Goal: Task Accomplishment & Management: Use online tool/utility

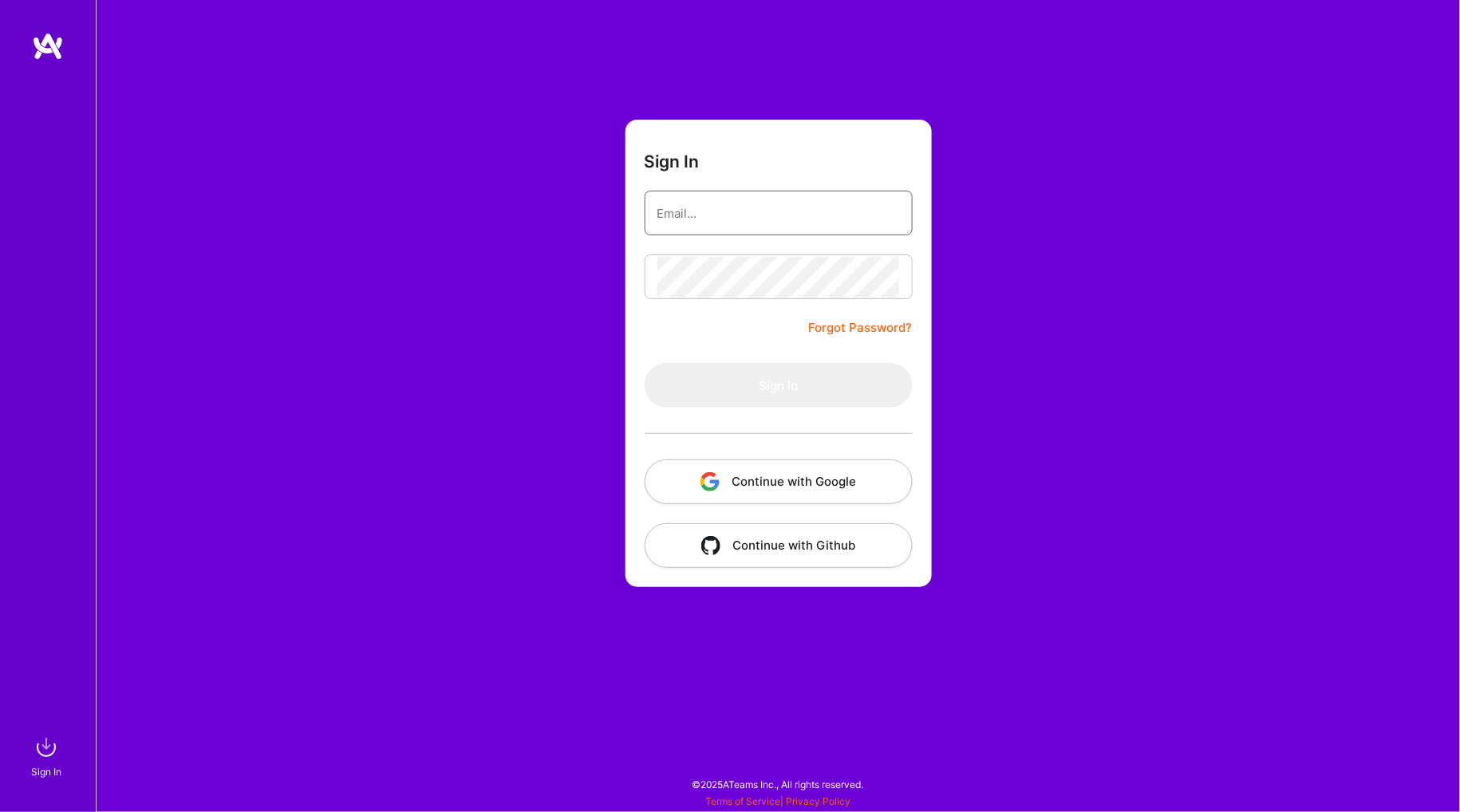
type input "[EMAIL_ADDRESS][DOMAIN_NAME]"
click at [778, 384] on button "Sign In" at bounding box center [778, 385] width 268 height 45
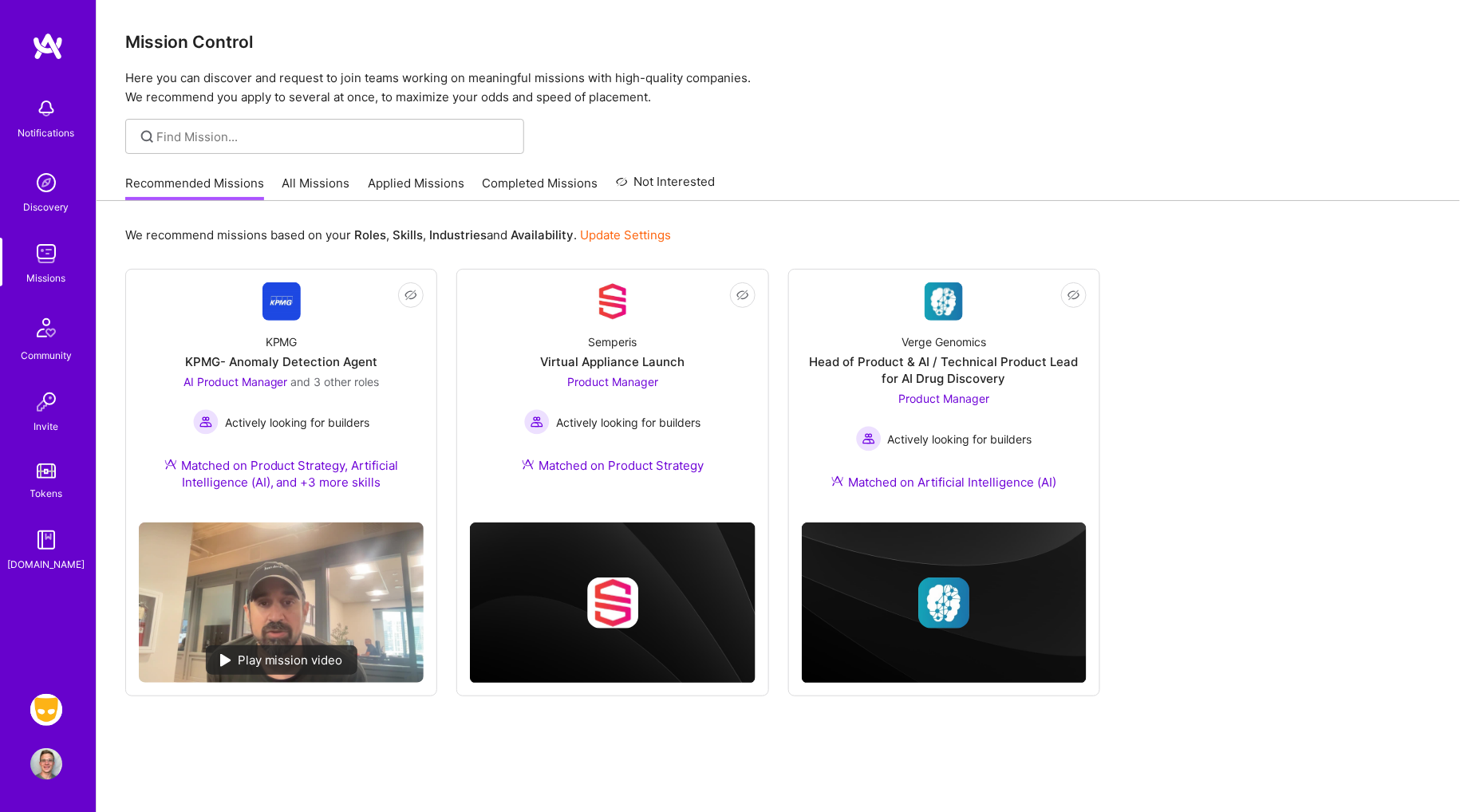
click at [34, 706] on img at bounding box center [46, 710] width 32 height 32
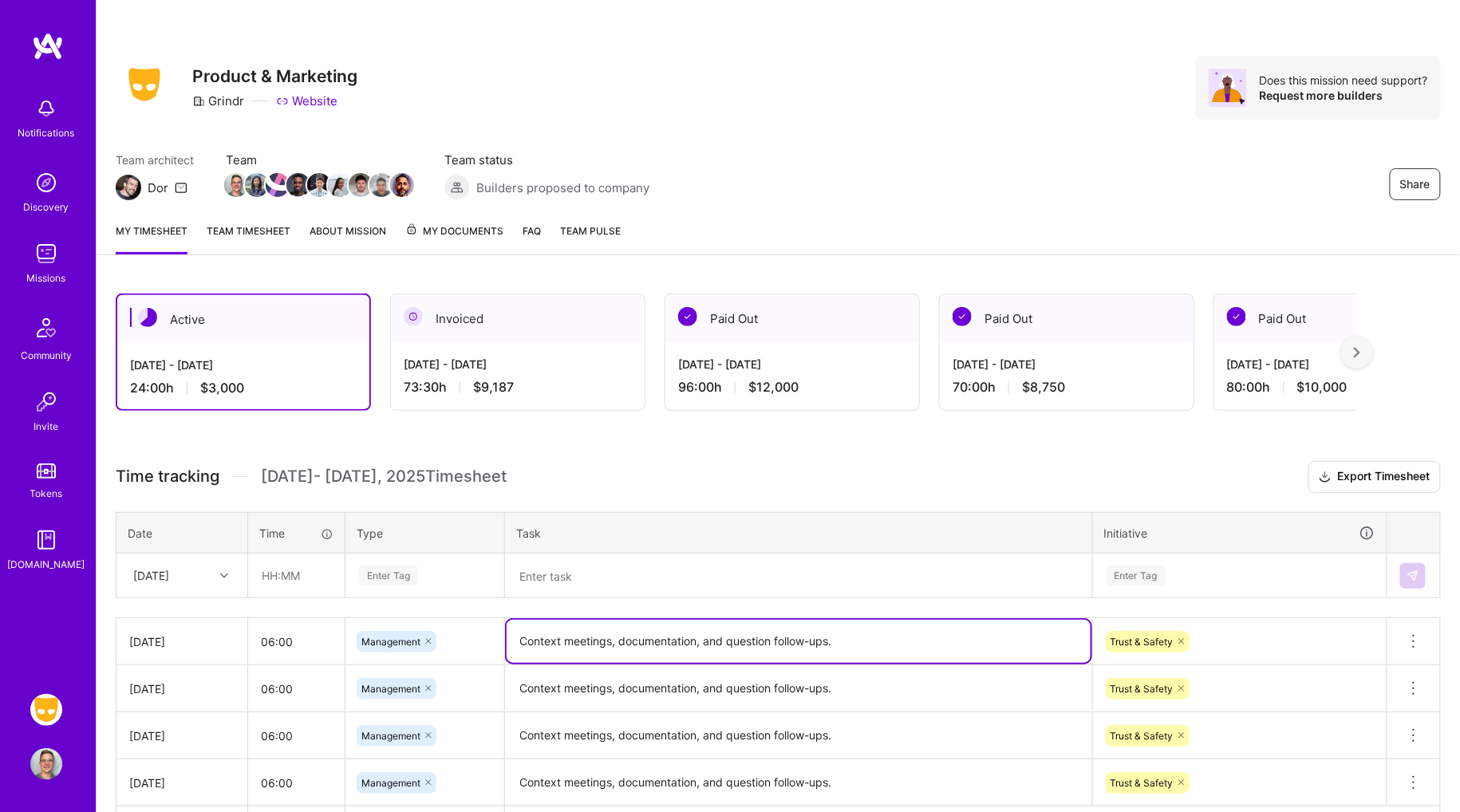
click at [846, 634] on textarea "Context meetings, documentation, and question follow-ups." at bounding box center [798, 641] width 584 height 43
click at [713, 568] on textarea at bounding box center [798, 576] width 584 height 42
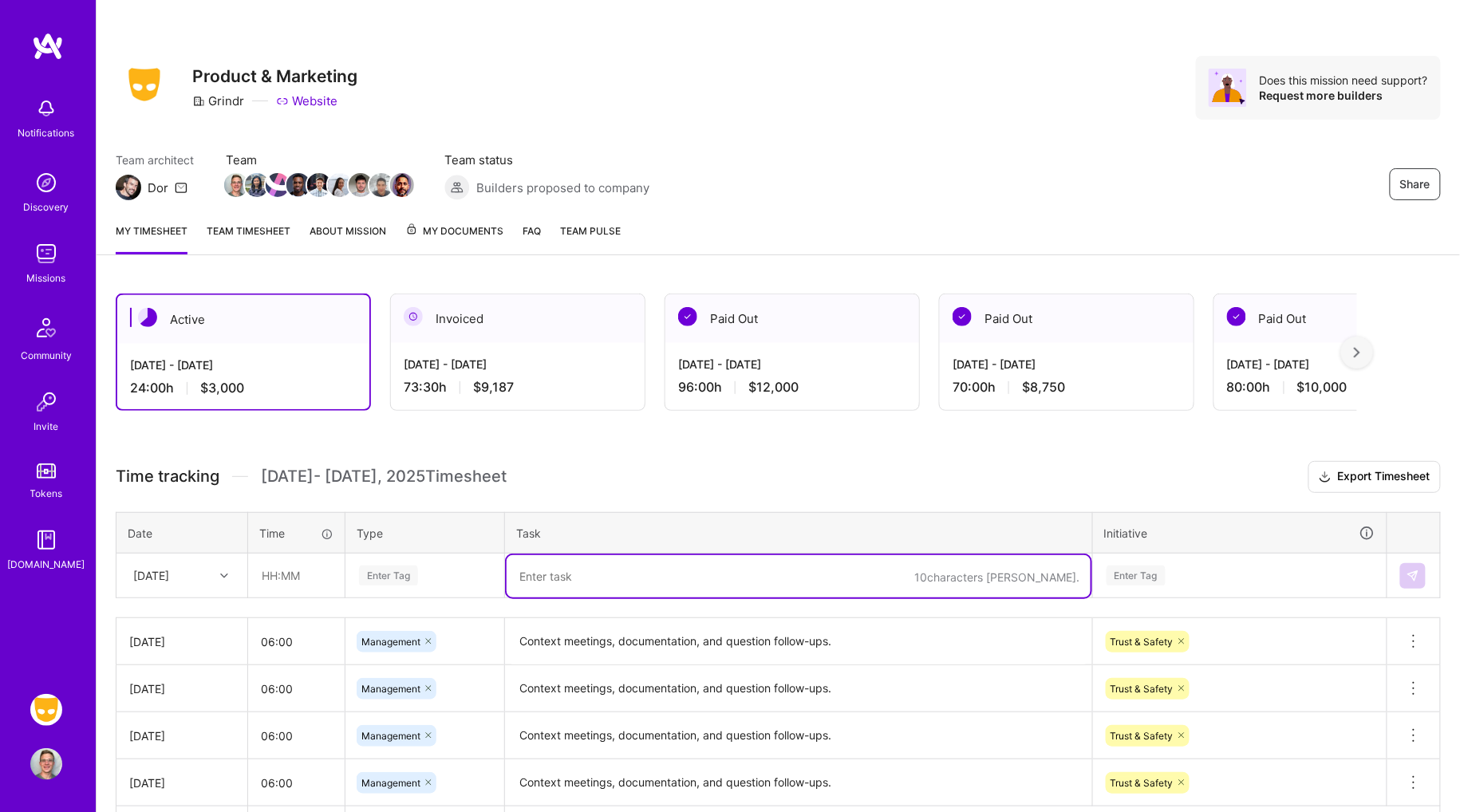
paste textarea "Context meetings, documentation, and question follow-ups."
type textarea "Context meetings, documentation, and question follow-ups."
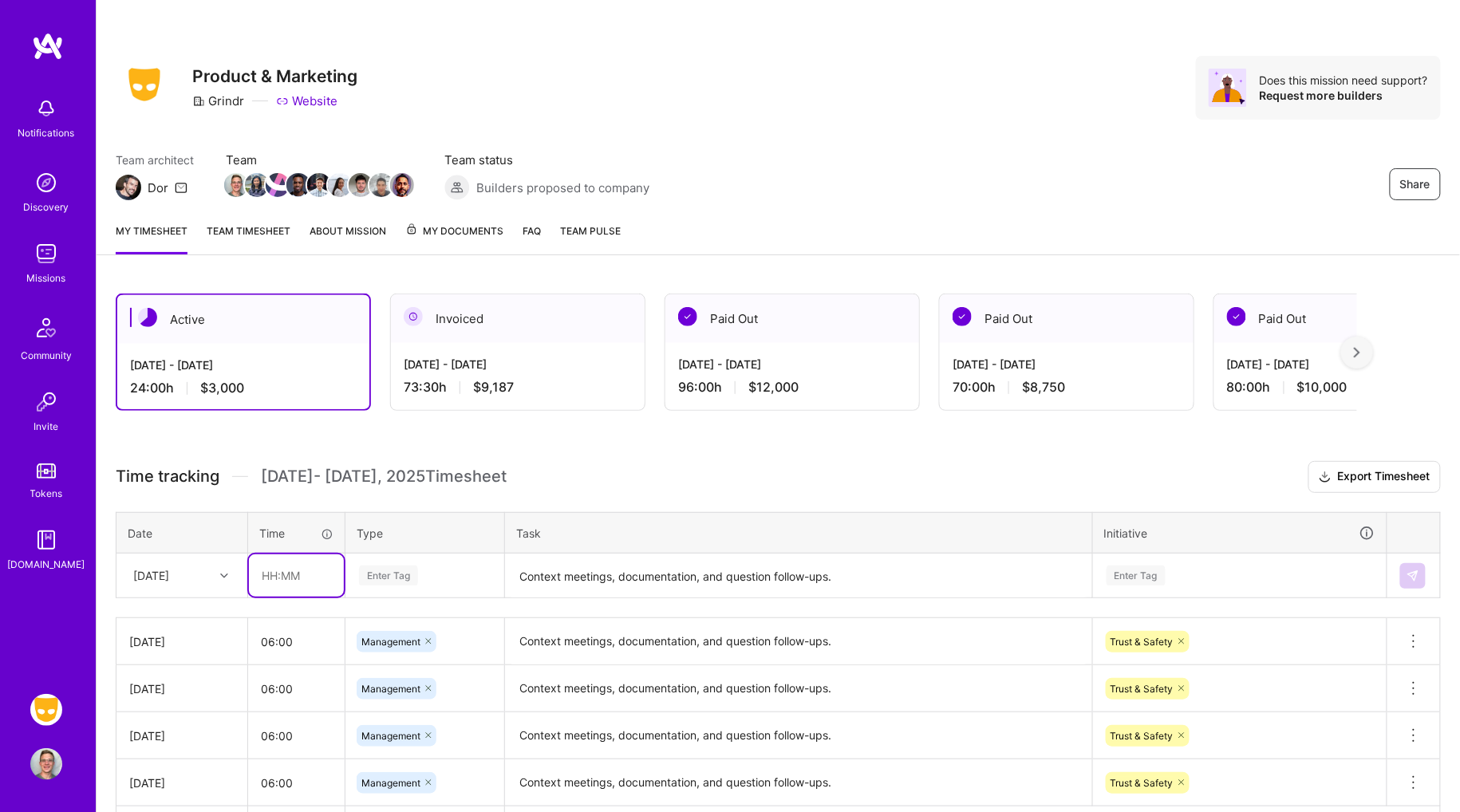
click at [279, 574] on input "text" at bounding box center [296, 575] width 95 height 42
type input "06:00"
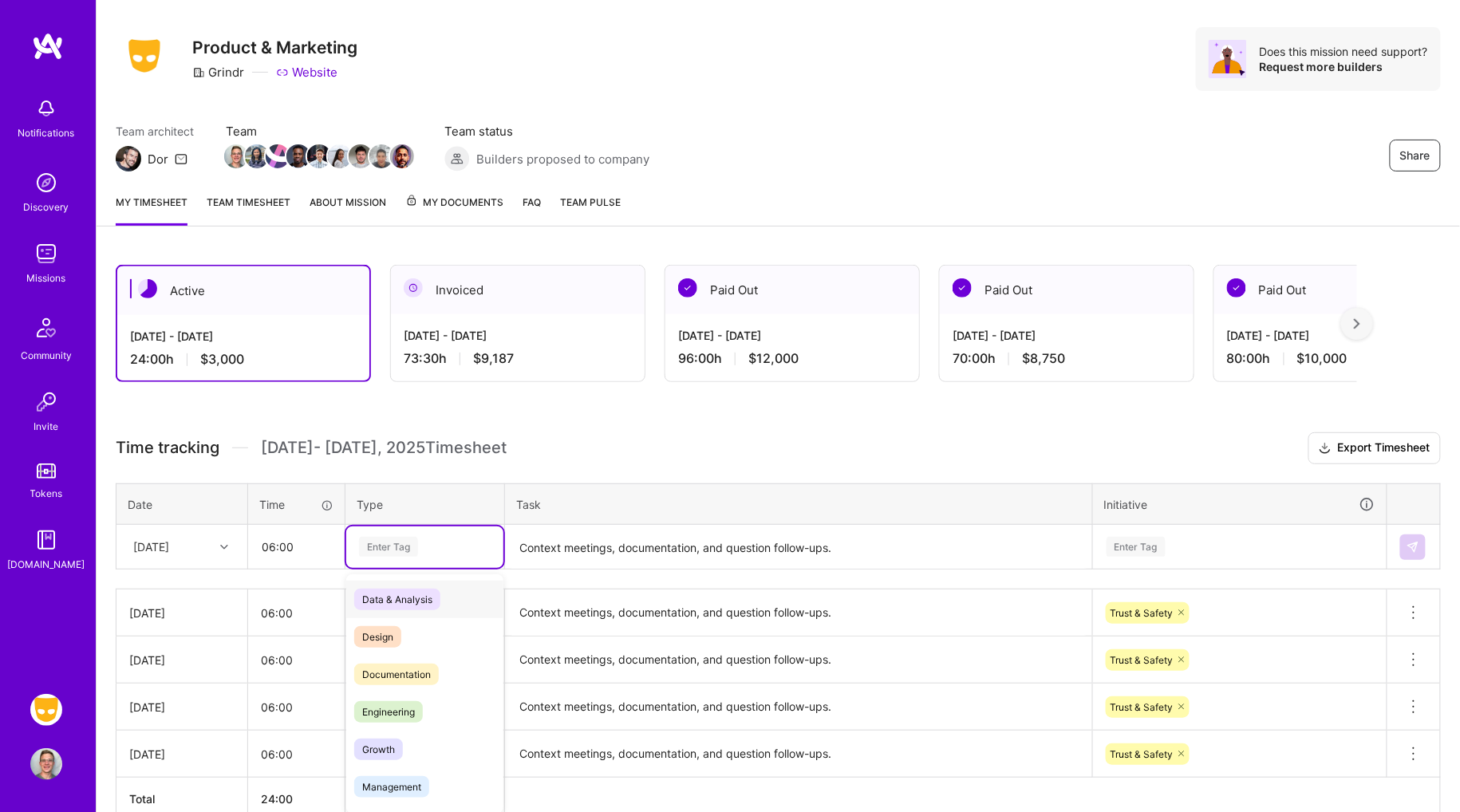
scroll to position [32, 0]
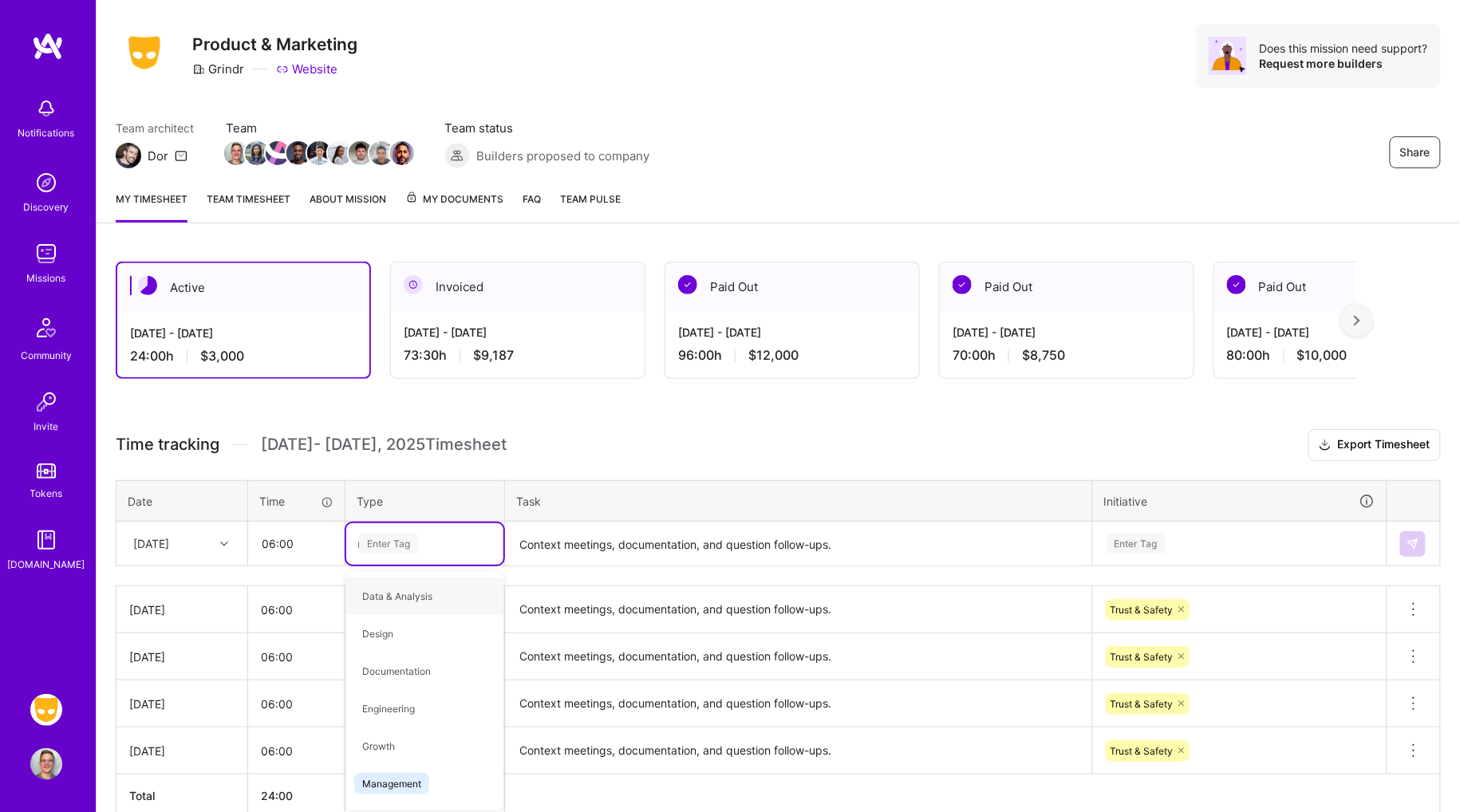
type input "man"
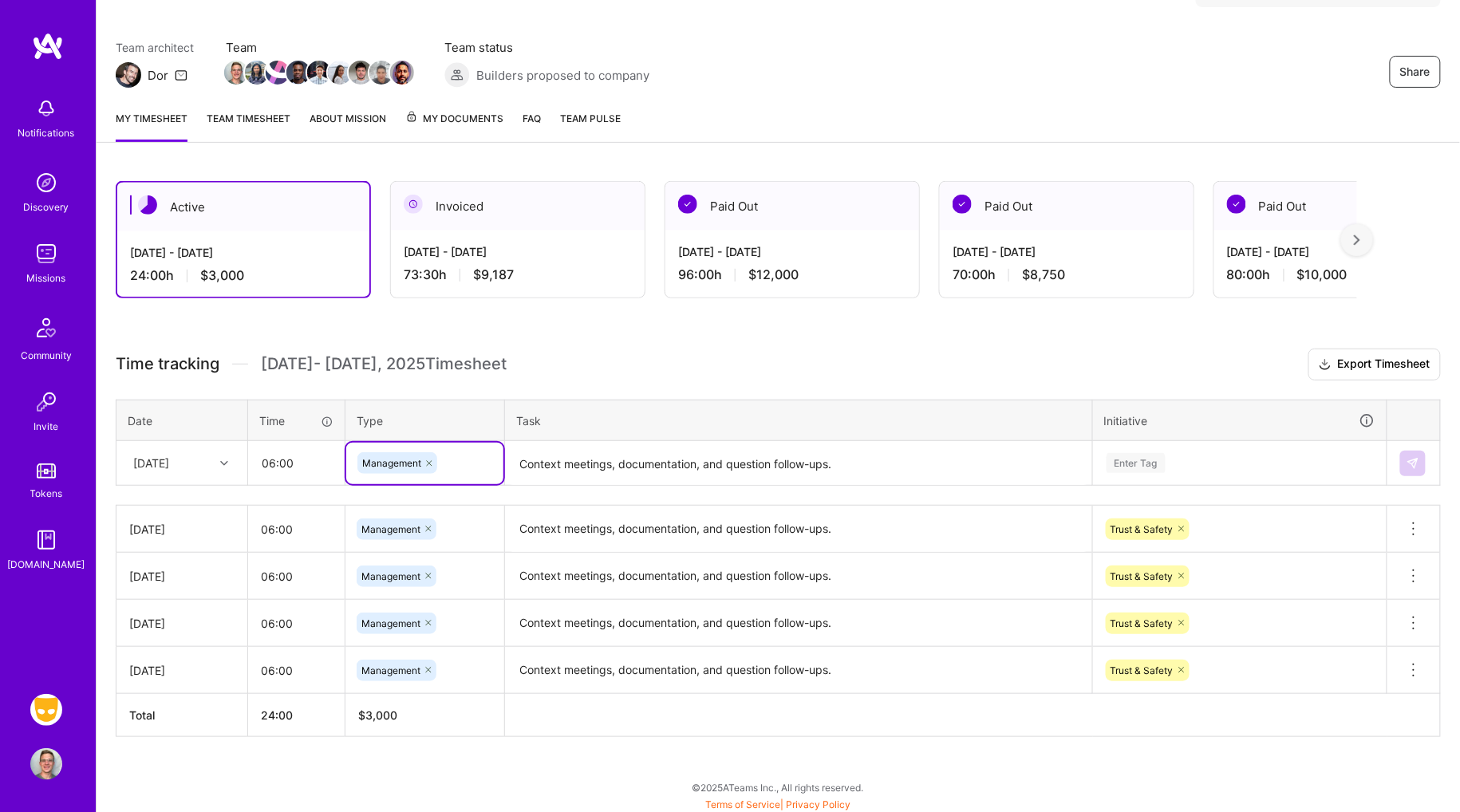
click at [1127, 451] on div "Enter Tag" at bounding box center [1136, 463] width 59 height 25
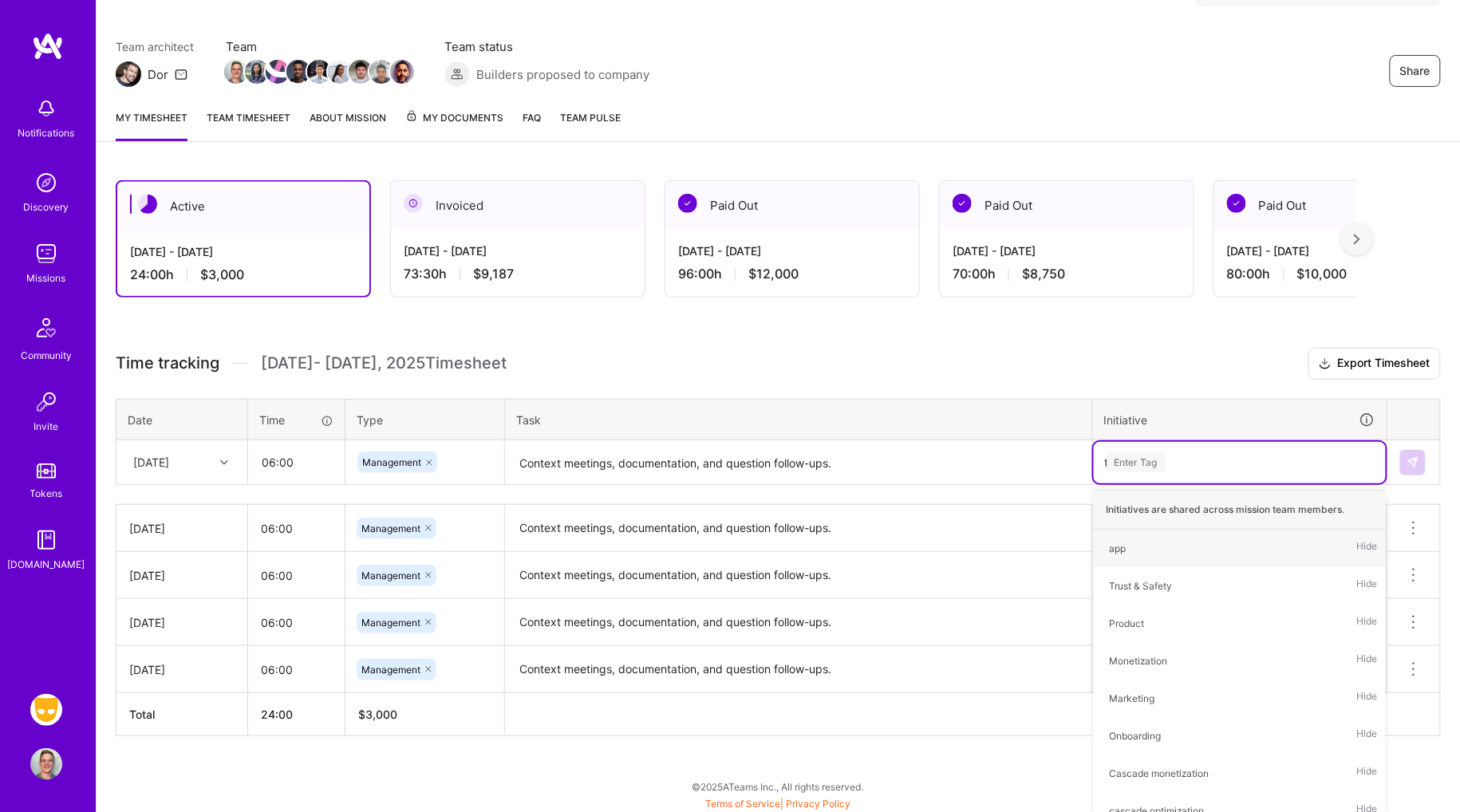
scroll to position [113, 0]
type input "trust"
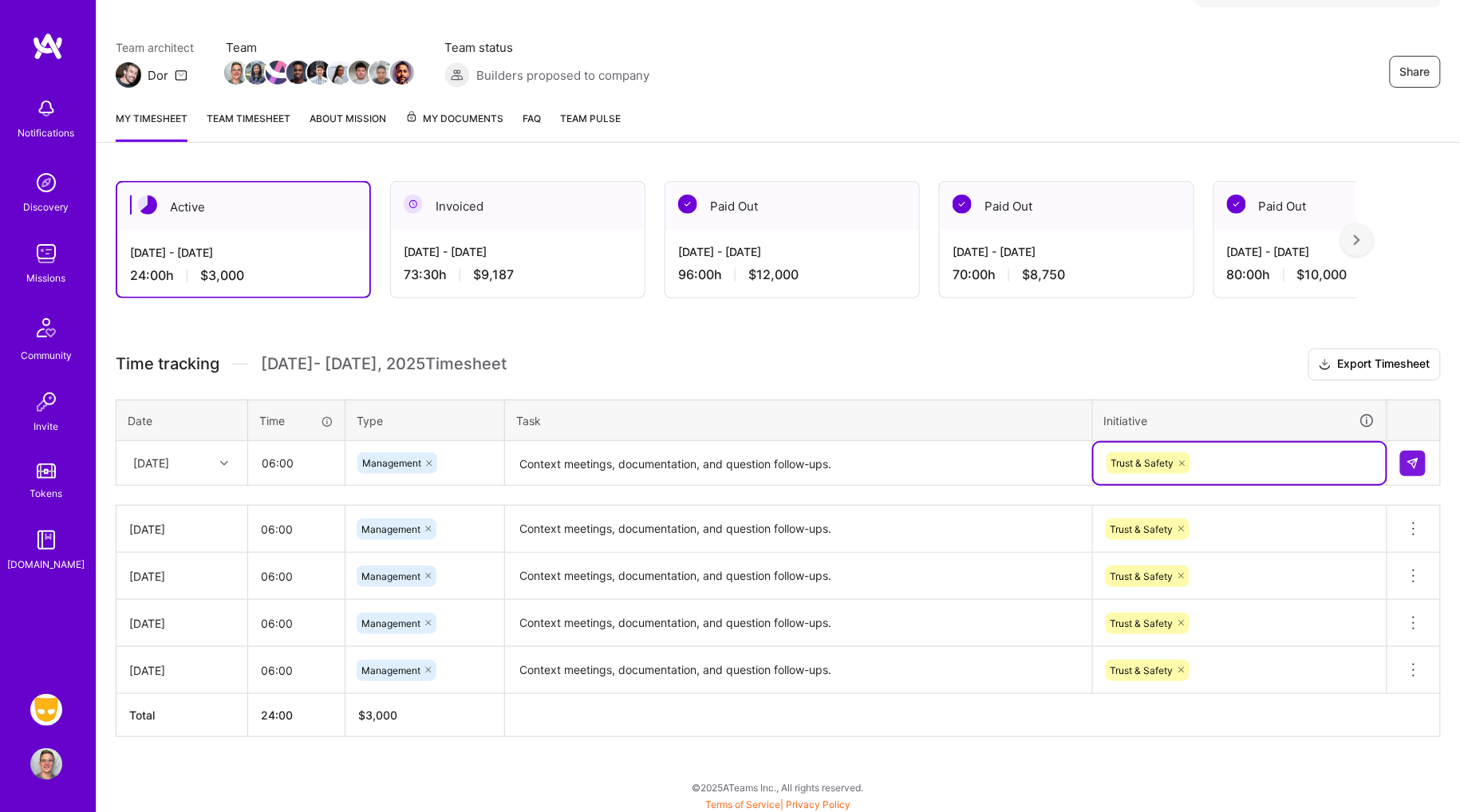
click at [525, 256] on div "[DATE] - [DATE]" at bounding box center [517, 251] width 228 height 16
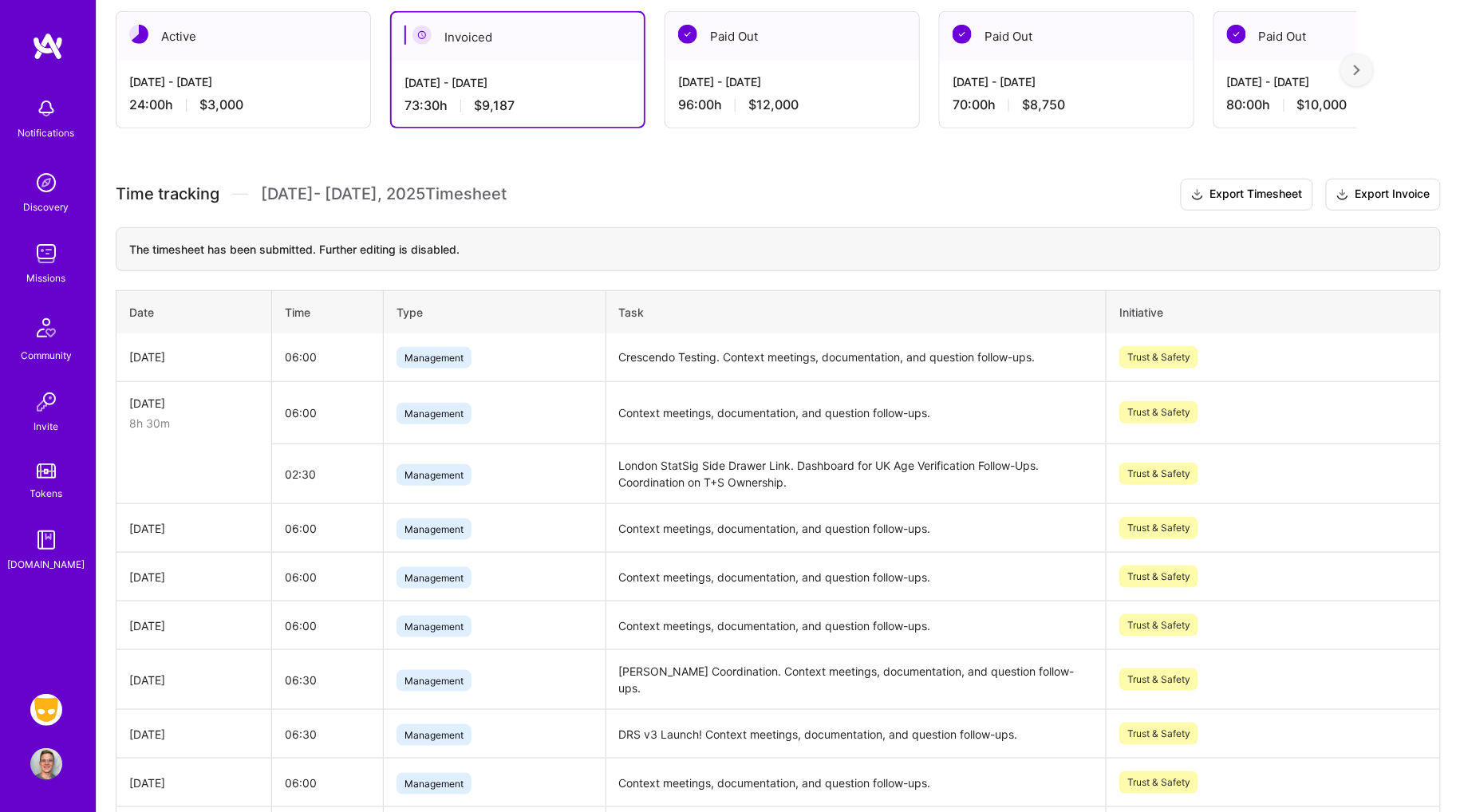
scroll to position [10, 0]
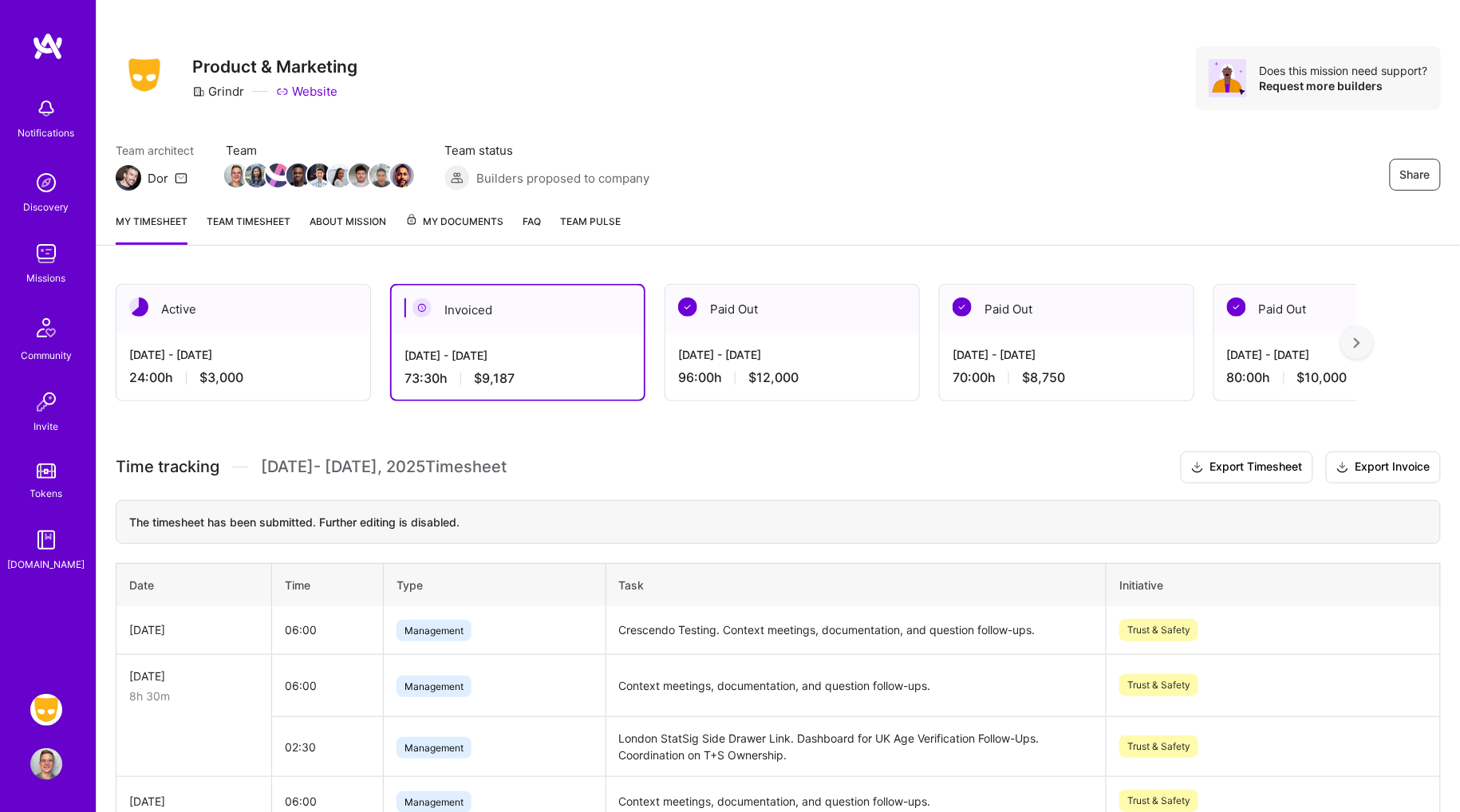
click at [305, 360] on div "[DATE] - [DATE]" at bounding box center [242, 354] width 228 height 16
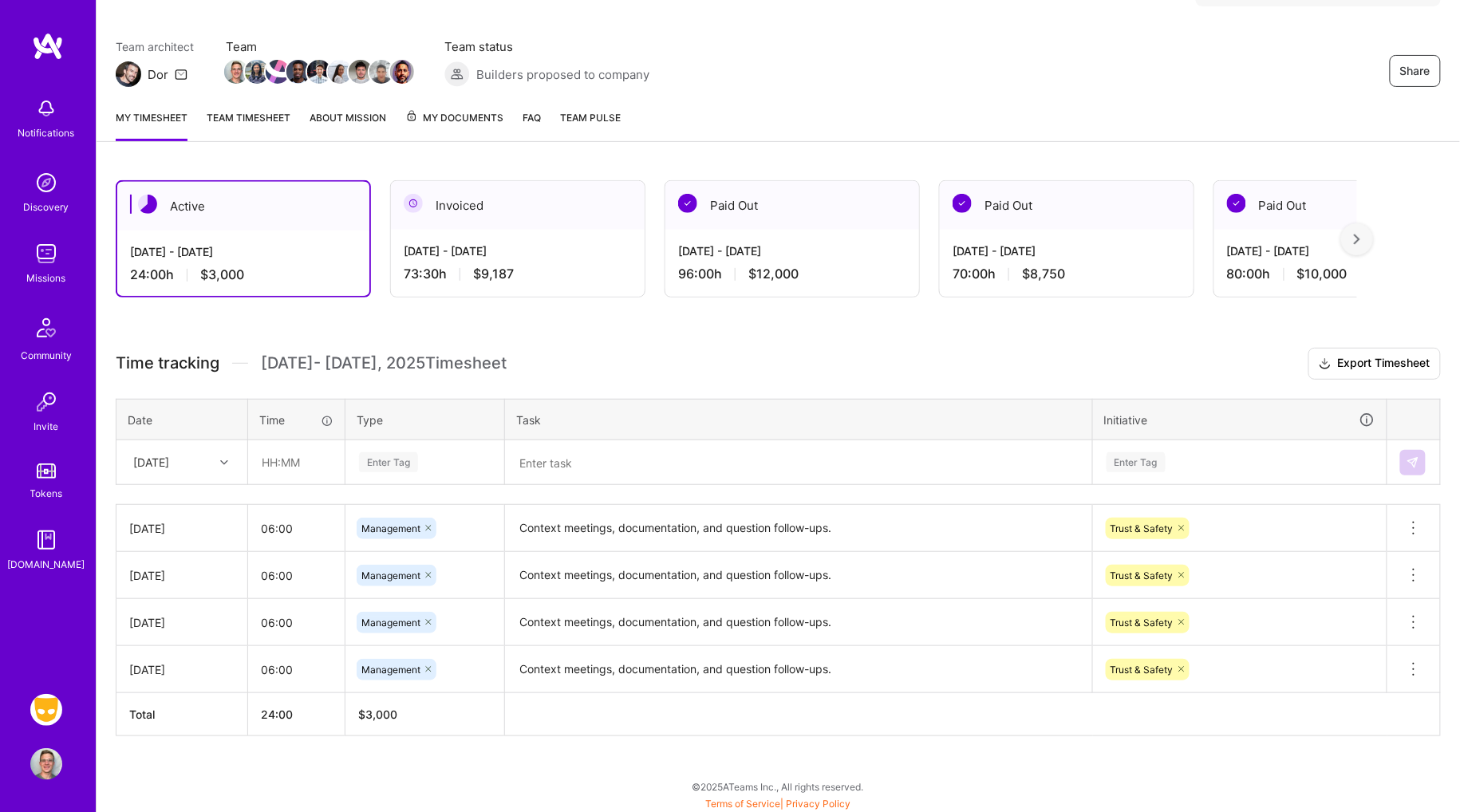
scroll to position [113, 0]
click at [276, 448] on input "text" at bounding box center [296, 462] width 95 height 42
type input "06:00"
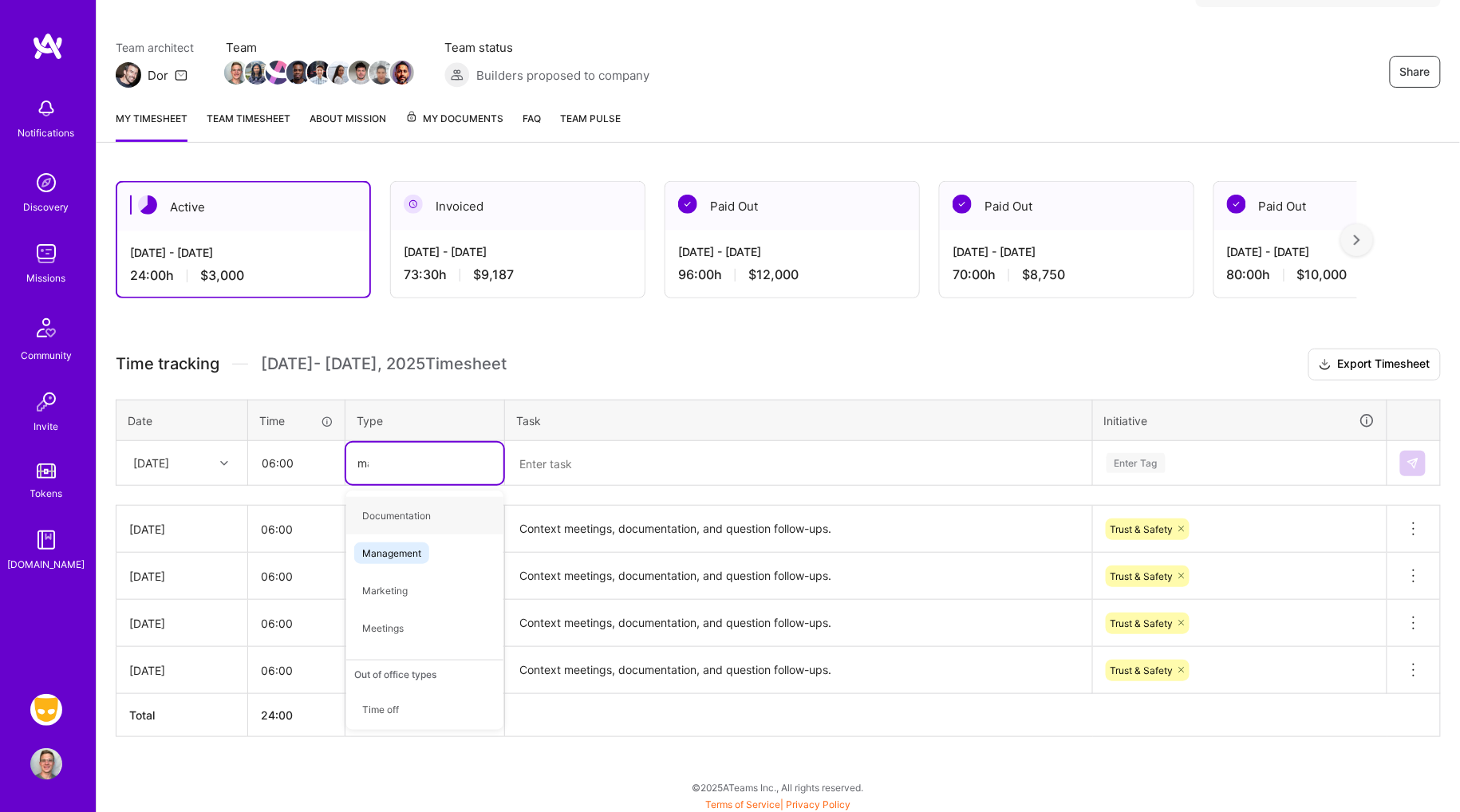
type input "man"
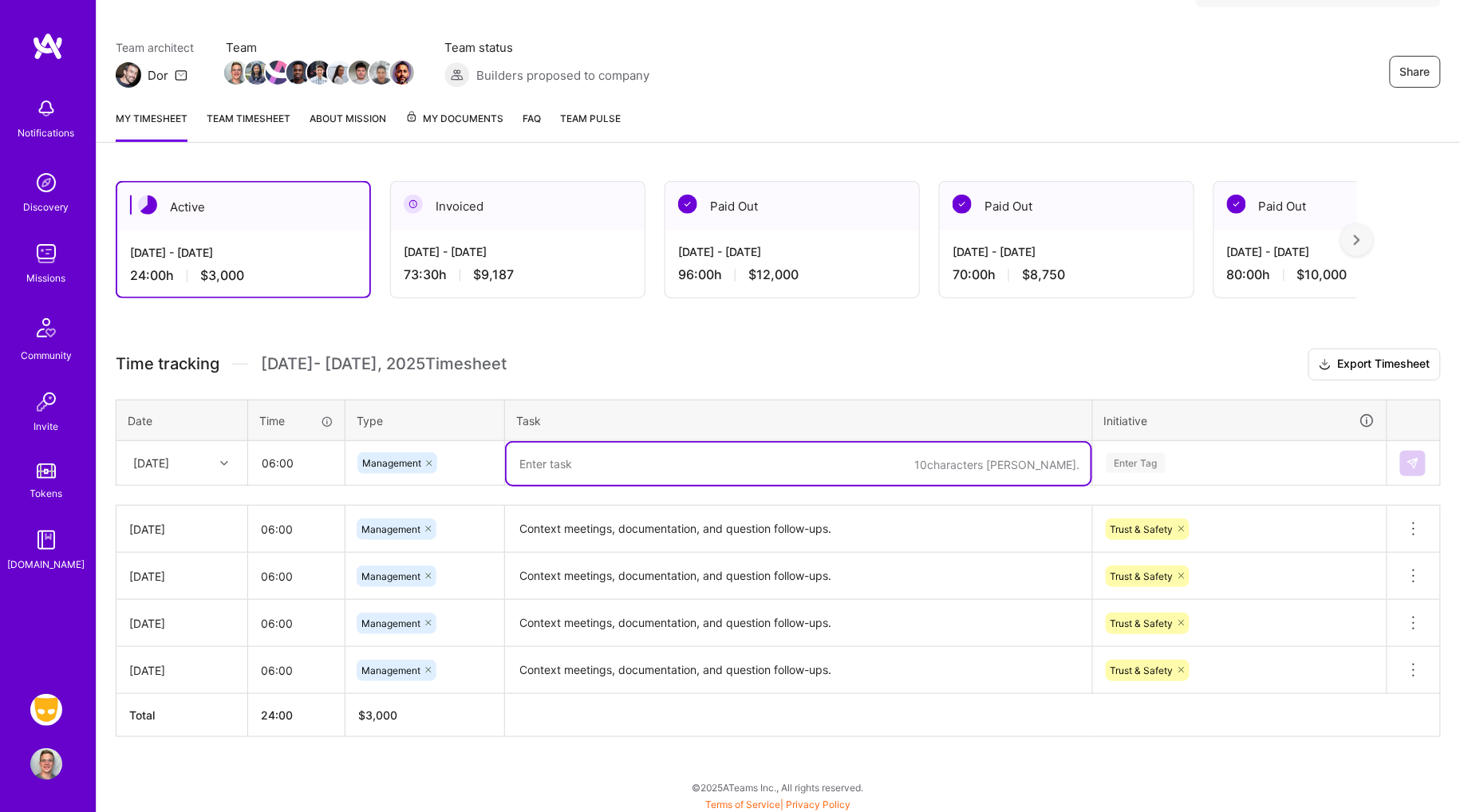
paste textarea "Context meetings, documentation, and question follow-ups."
type textarea "Context meetings, documentation, and question follow-ups."
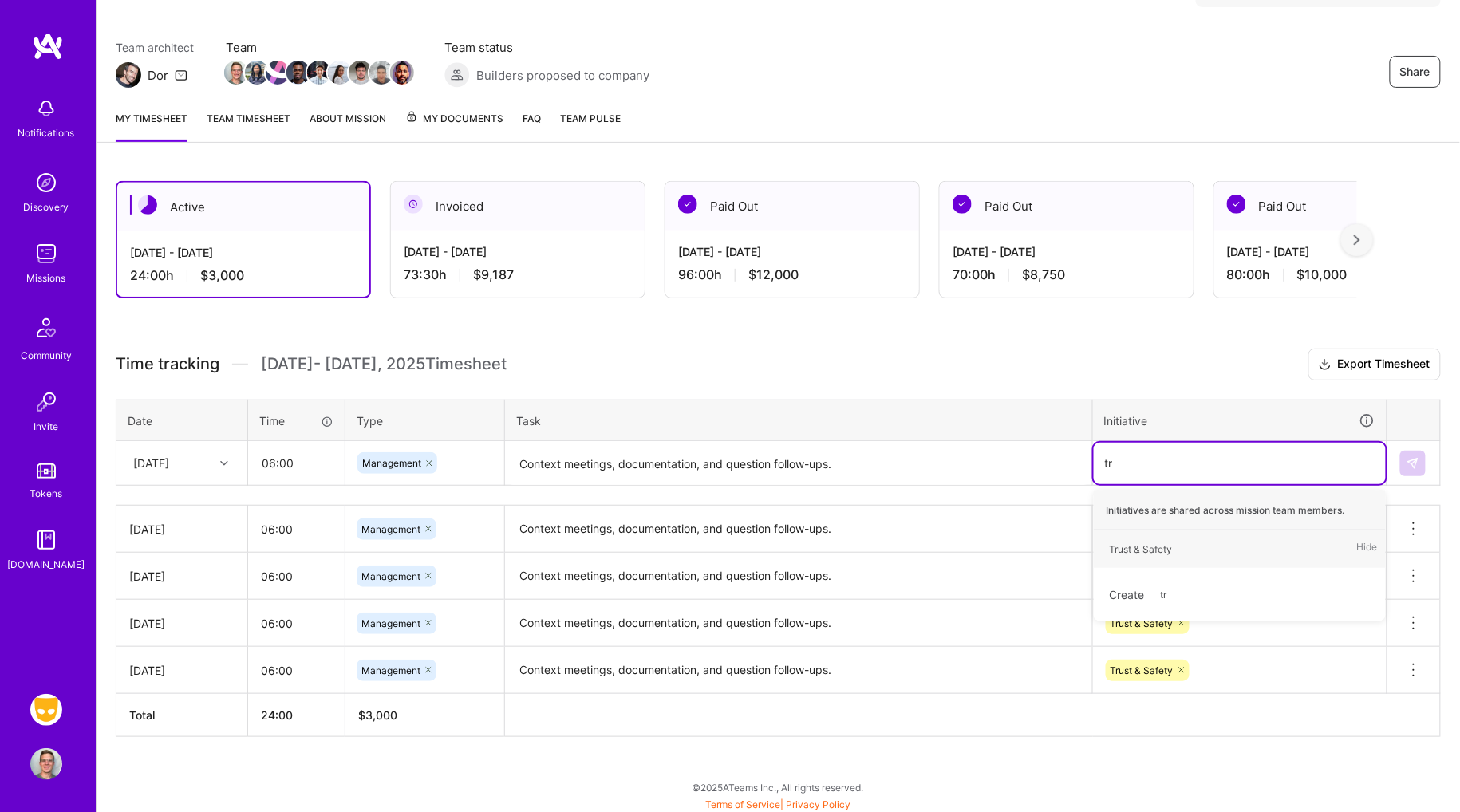
type input "tru"
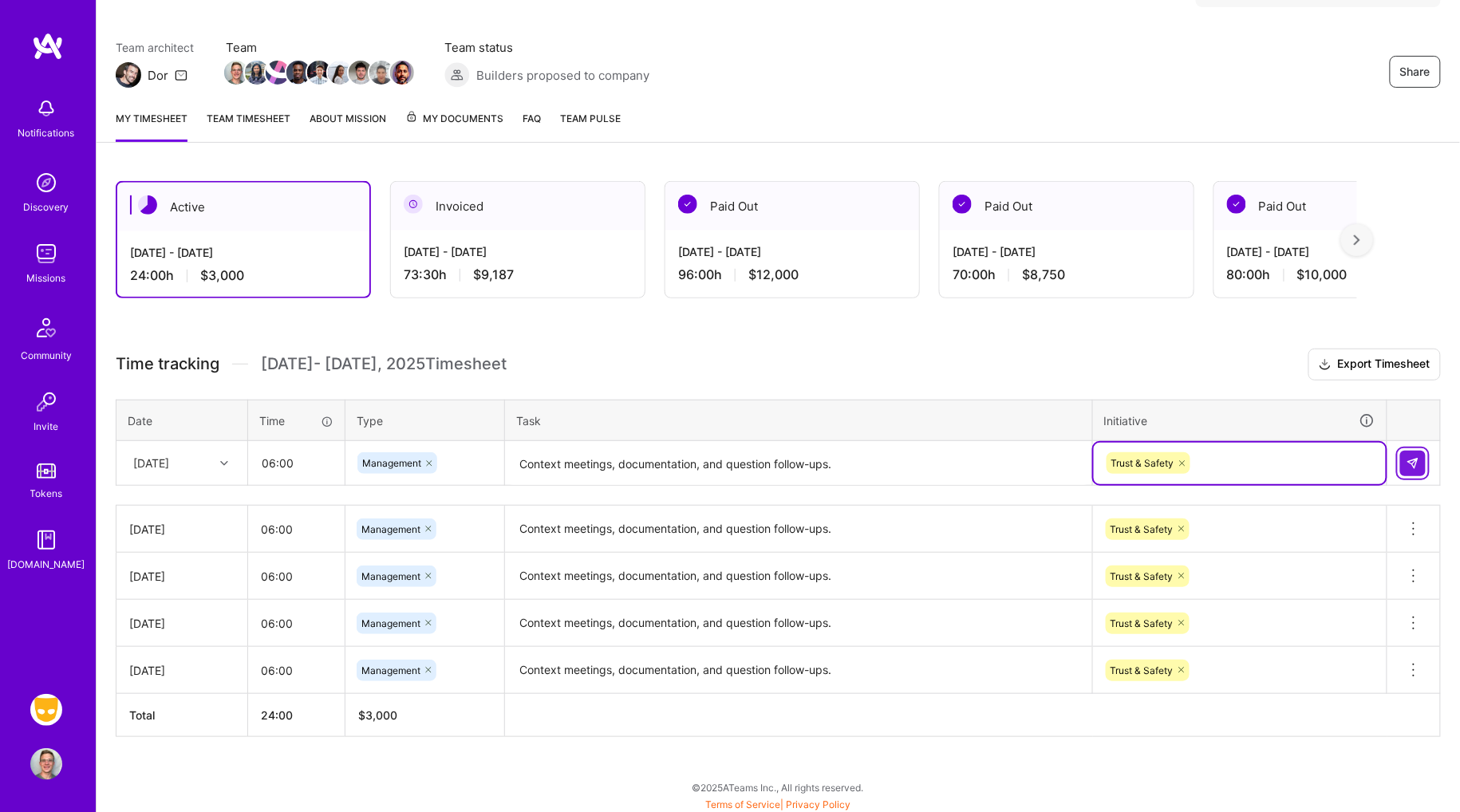
click at [1404, 454] on button at bounding box center [1412, 463] width 25 height 25
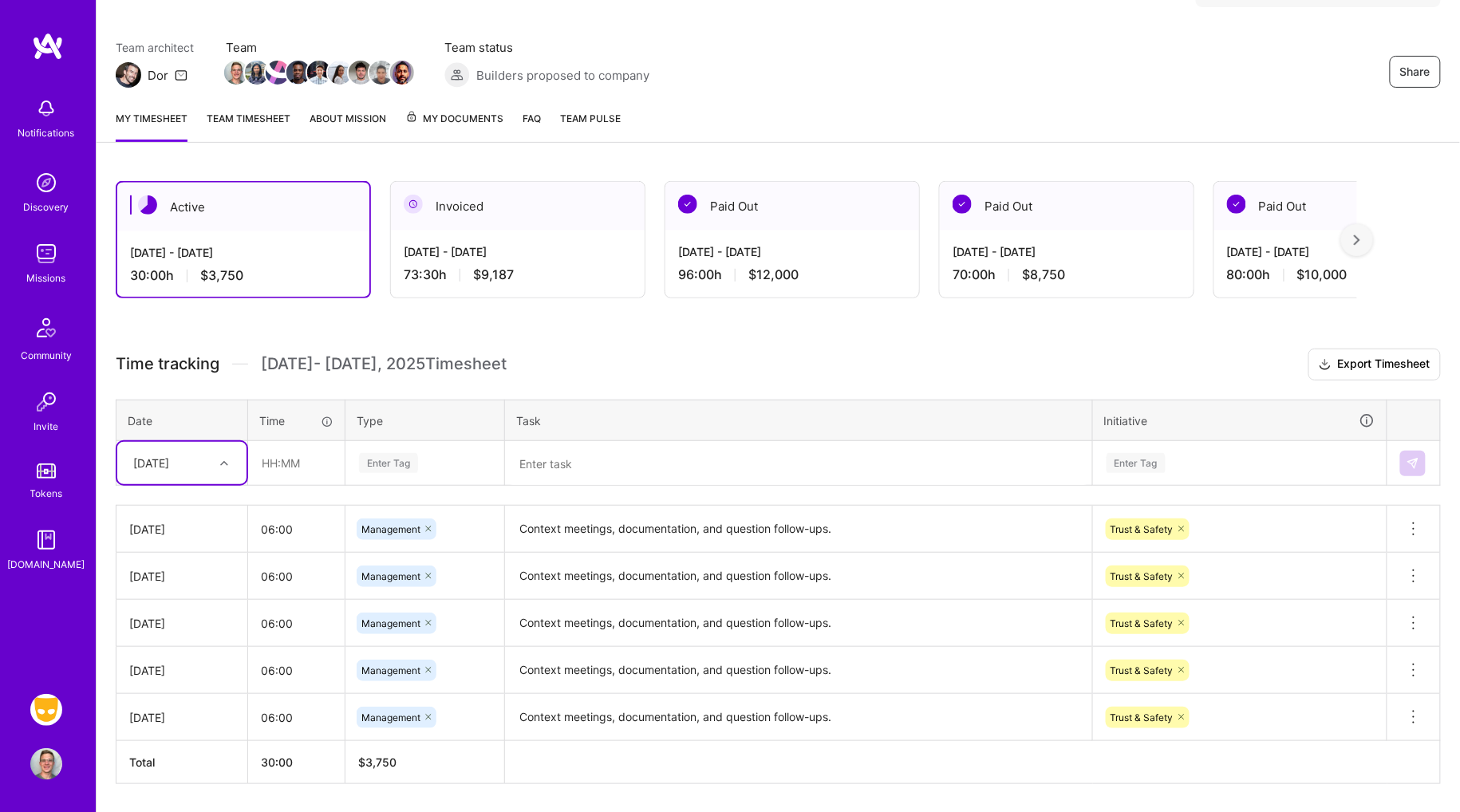
click at [659, 364] on h3 "Time tracking [DATE] - [DATE] Timesheet Export Timesheet" at bounding box center [778, 364] width 1325 height 32
